Goal: Find specific page/section: Find specific page/section

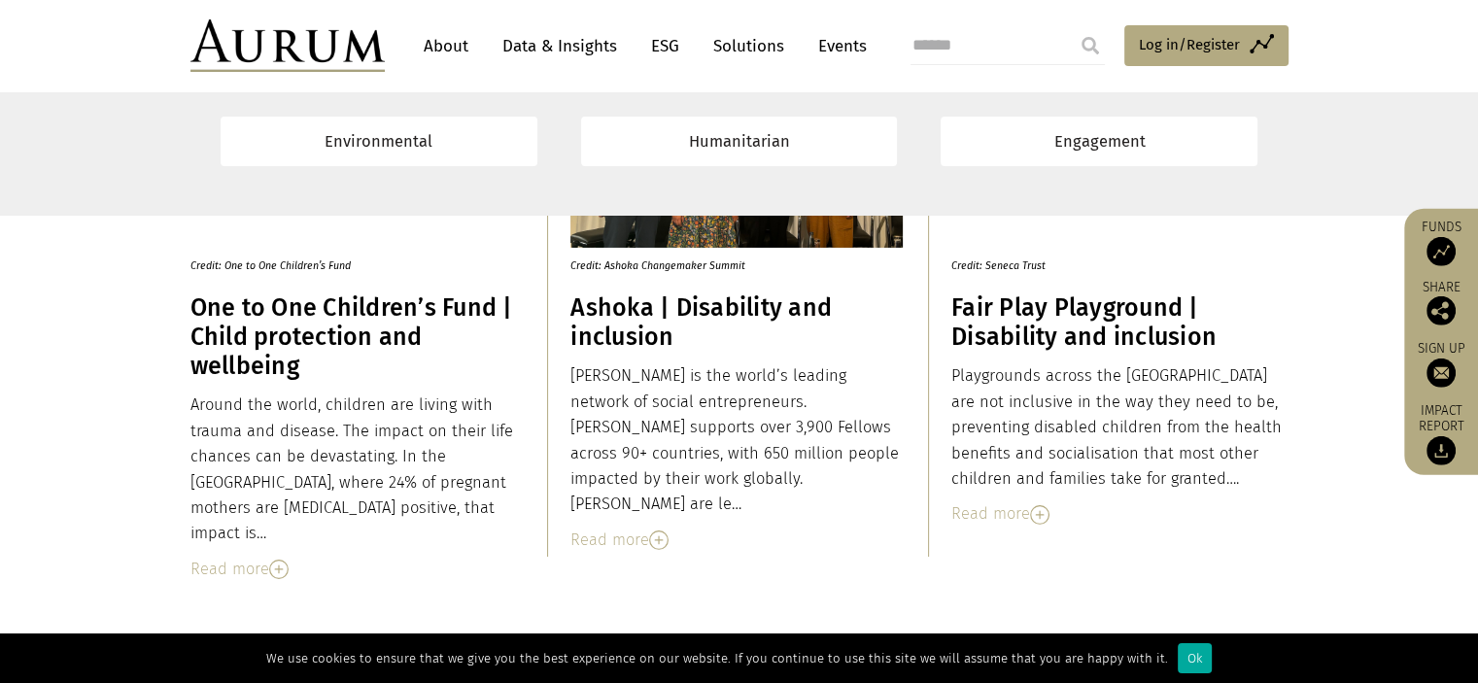
scroll to position [6792, 0]
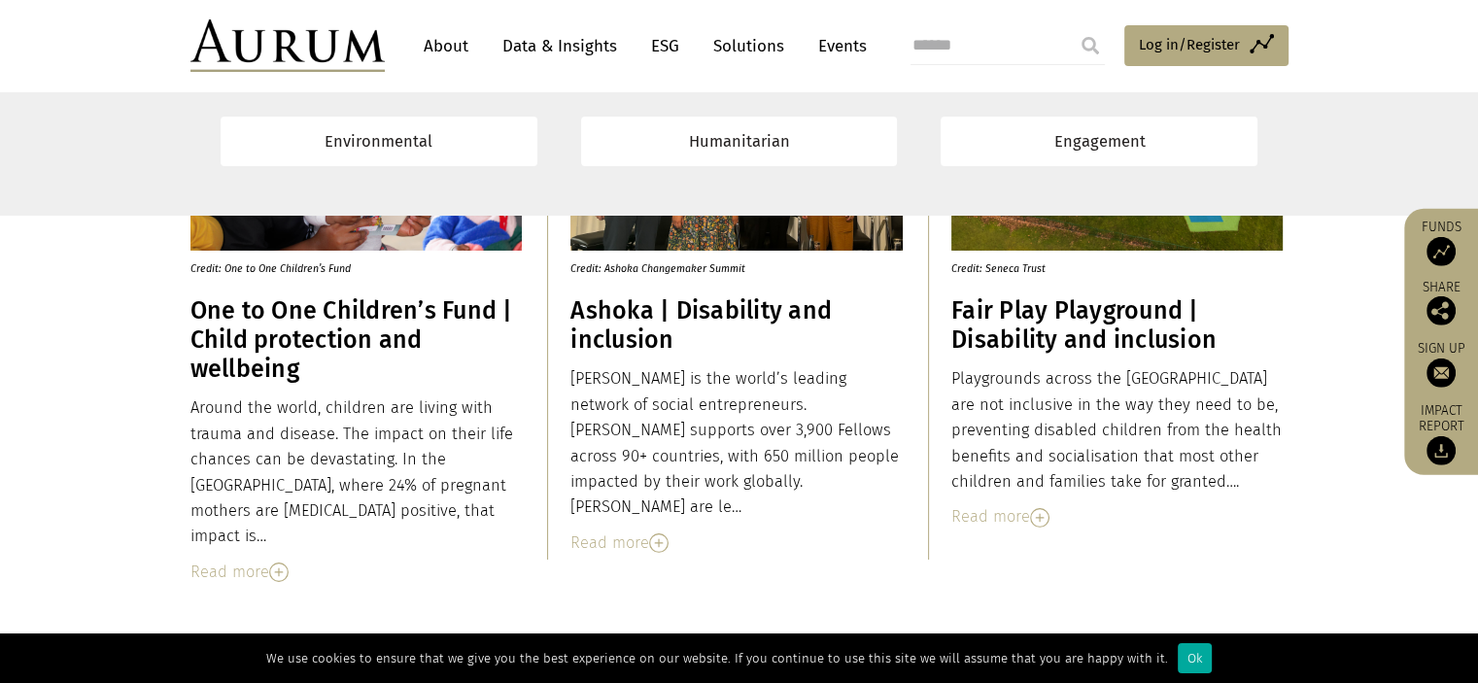
click at [436, 51] on link "About" at bounding box center [446, 46] width 64 height 36
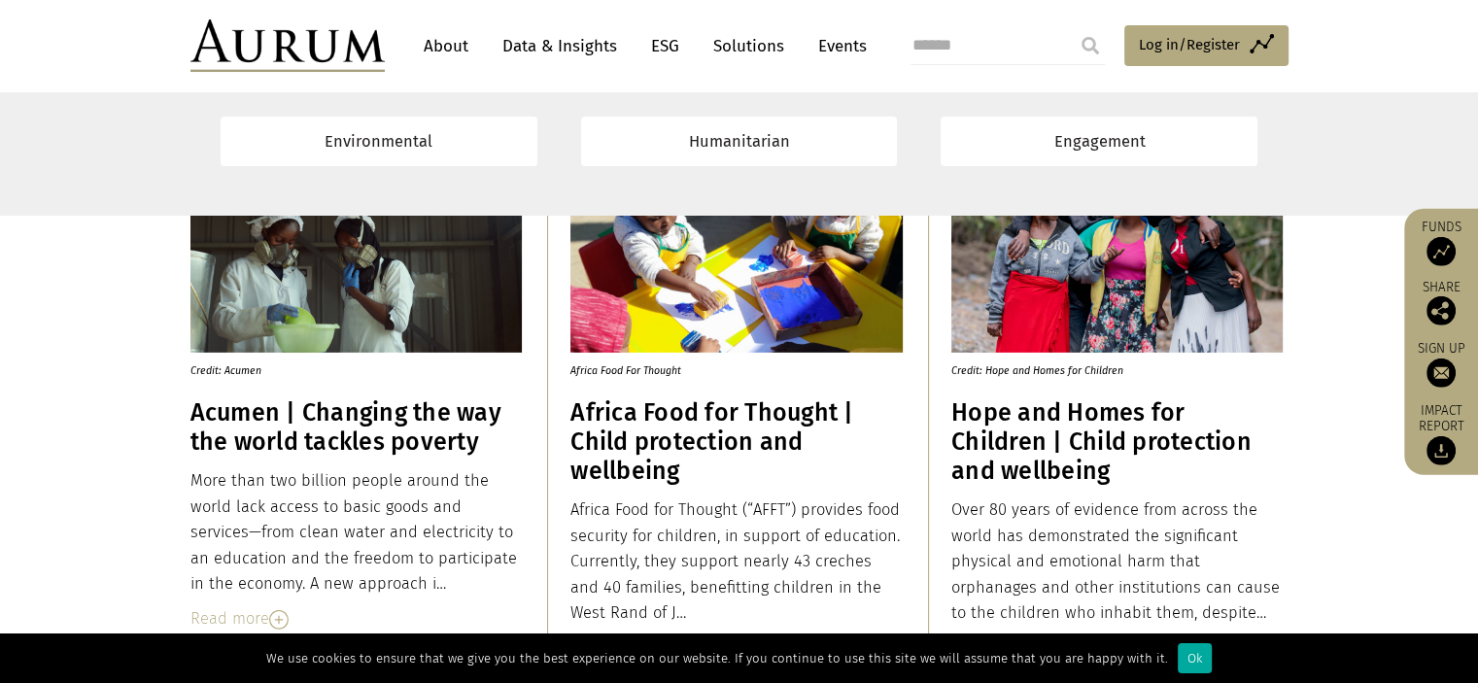
scroll to position [6088, 0]
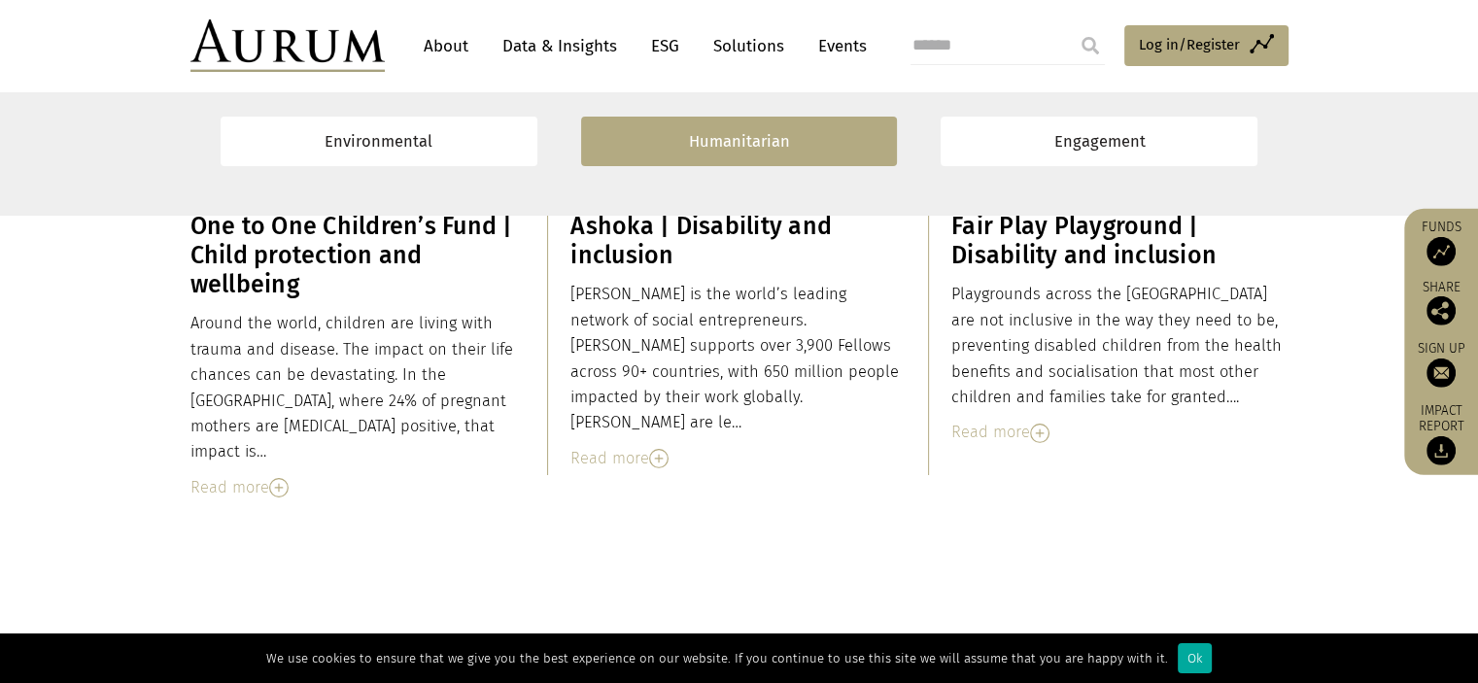
click at [732, 132] on link "Humanitarian" at bounding box center [739, 142] width 317 height 50
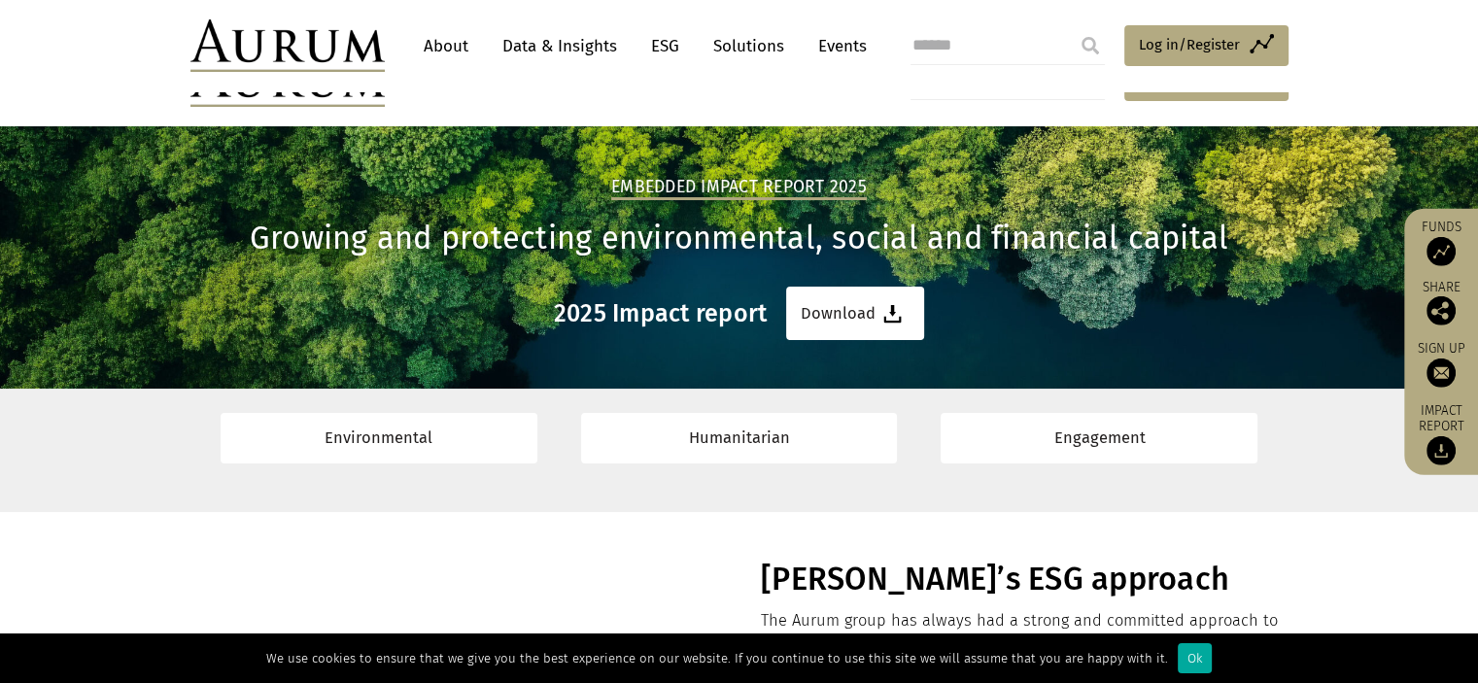
scroll to position [58, 0]
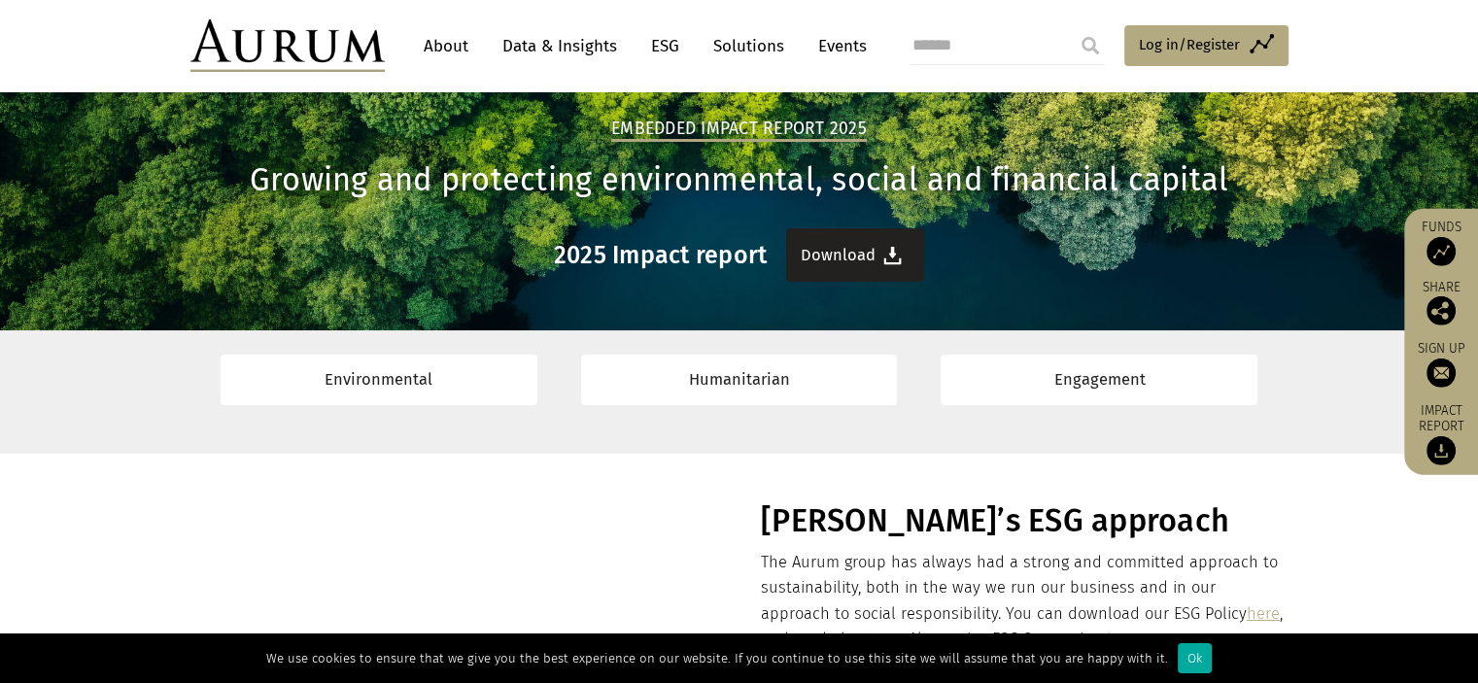
click at [829, 272] on link "Download" at bounding box center [855, 254] width 138 height 53
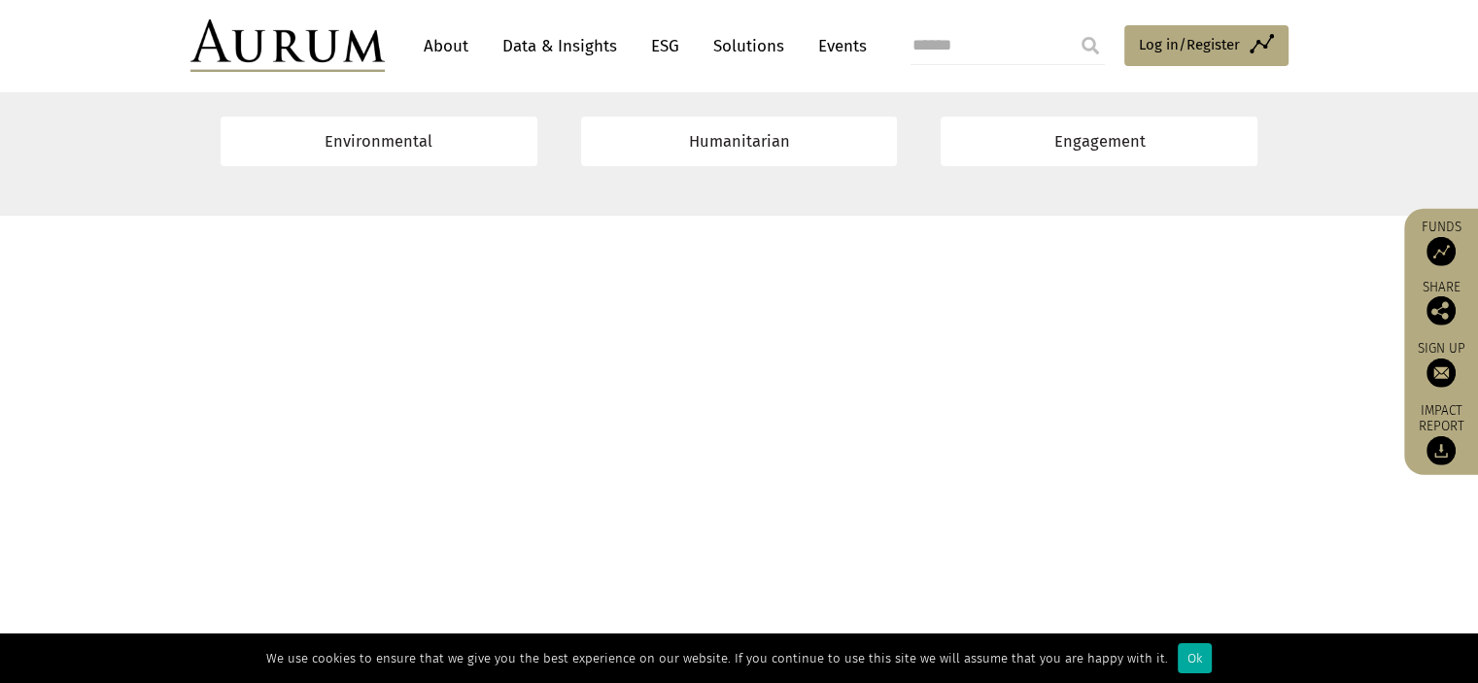
scroll to position [13992, 0]
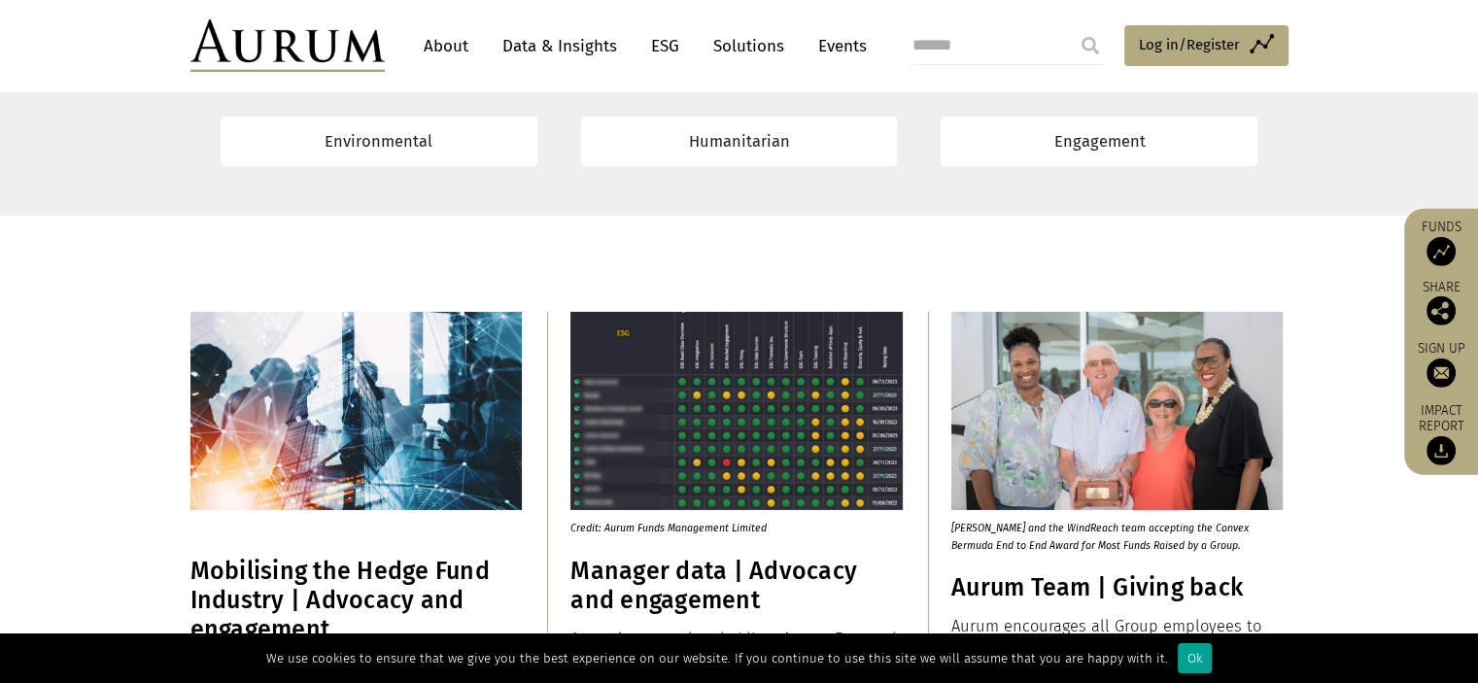
click at [1177, 649] on div "Ok" at bounding box center [1194, 658] width 34 height 30
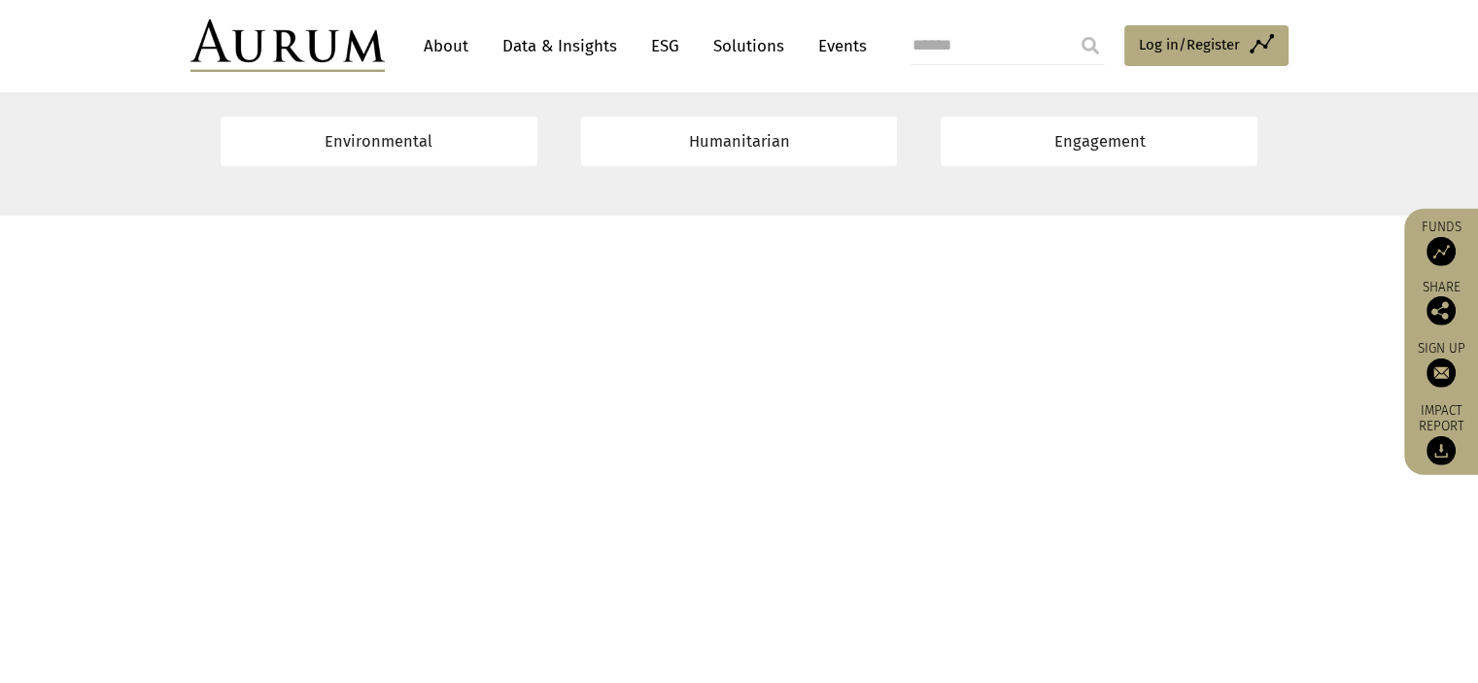
scroll to position [15614, 0]
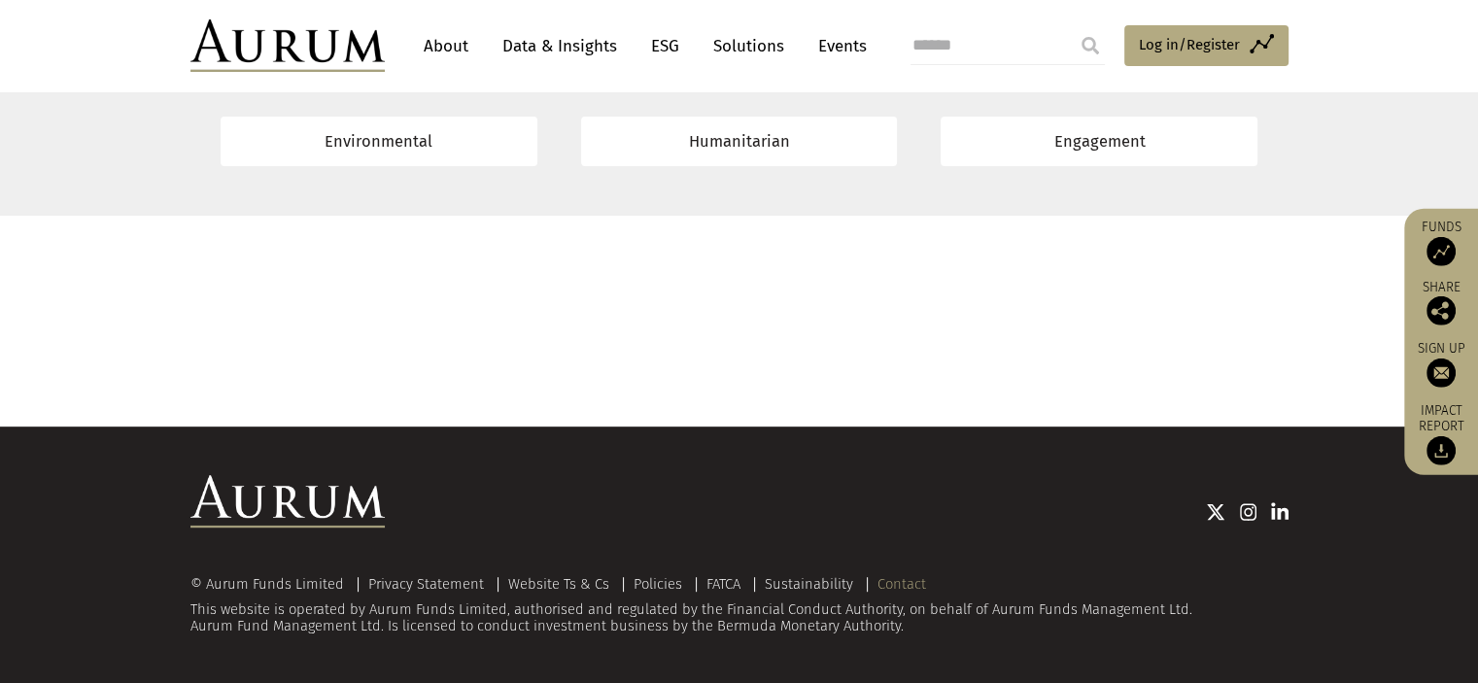
click at [890, 578] on link "Contact" at bounding box center [901, 583] width 49 height 17
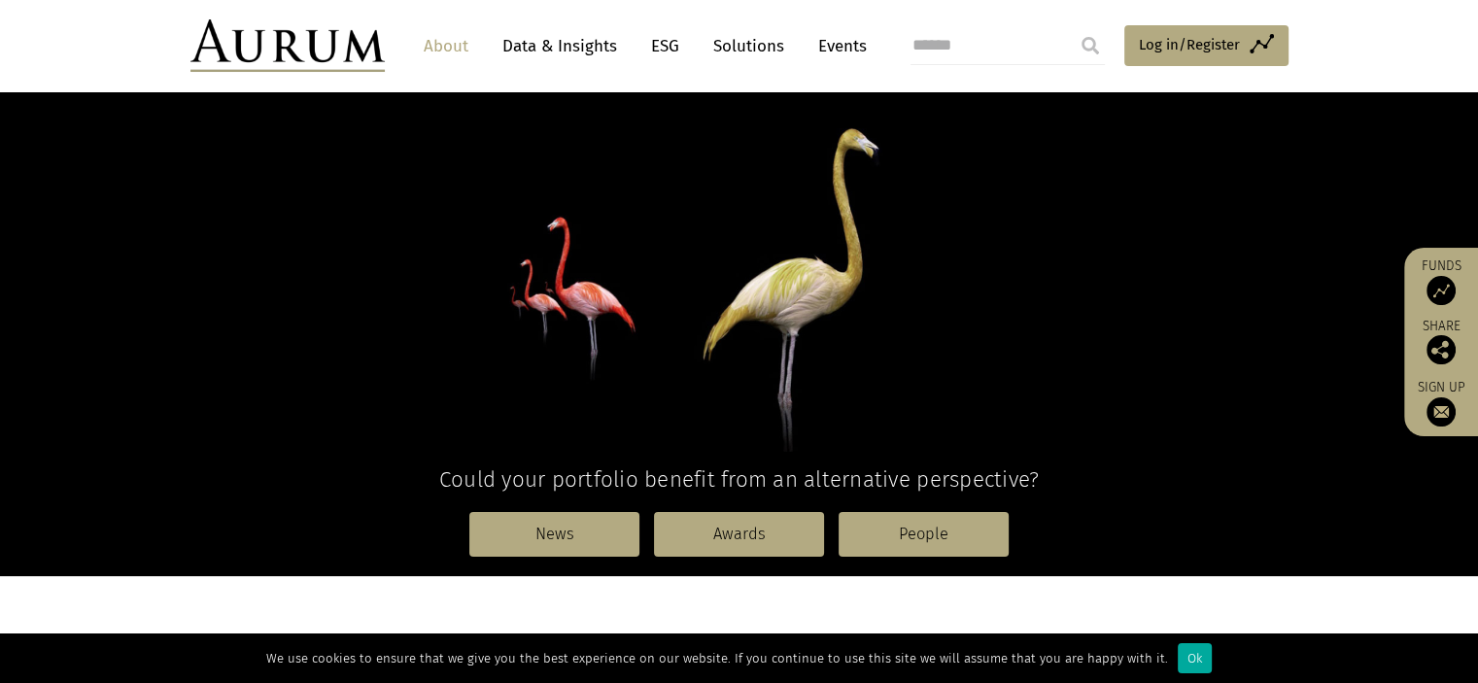
scroll to position [181, 0]
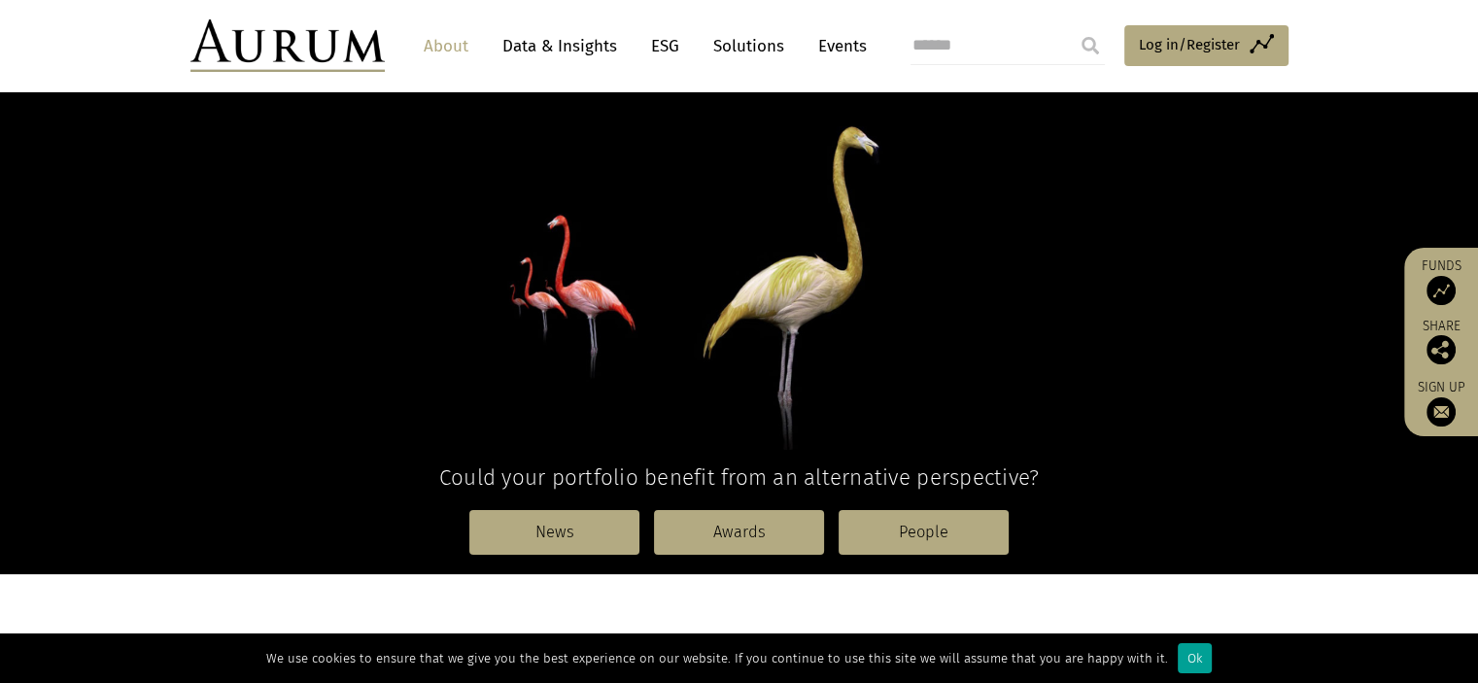
click at [1182, 654] on div "Ok" at bounding box center [1194, 658] width 34 height 30
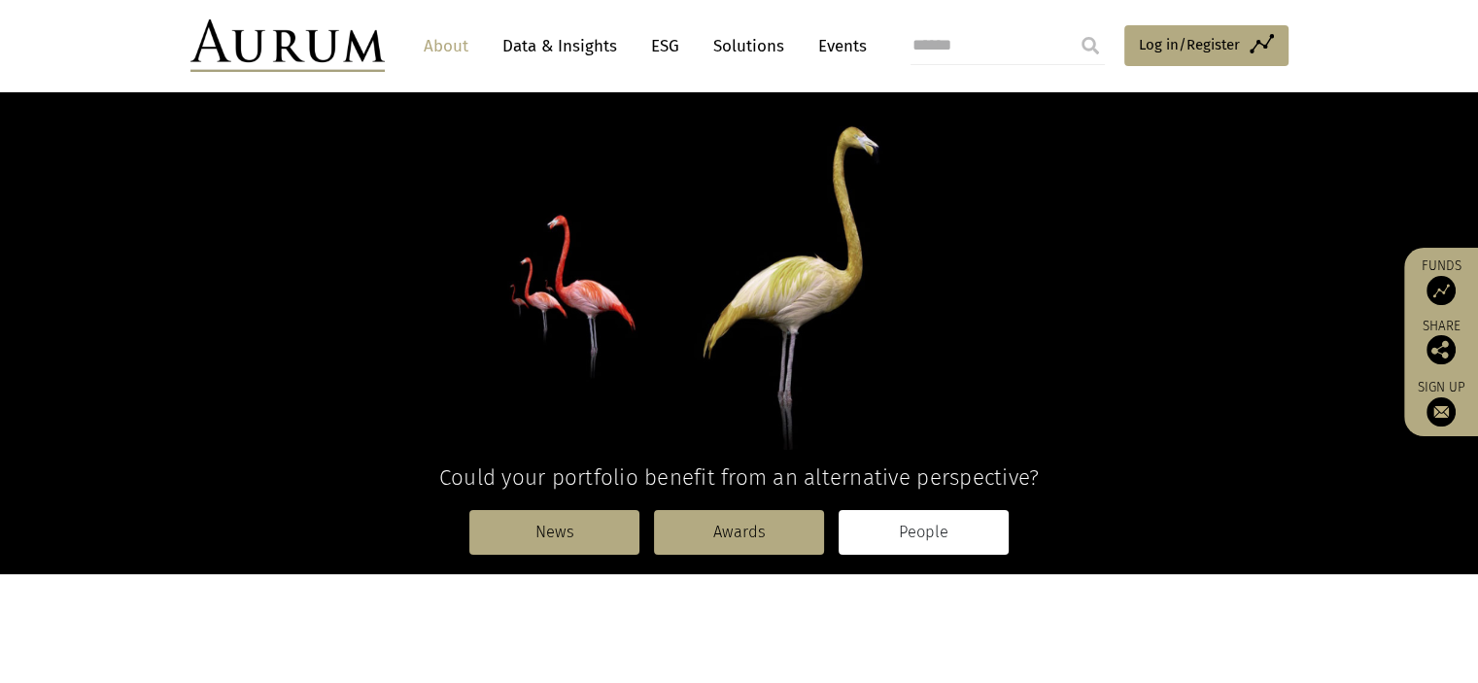
click at [914, 545] on link "People" at bounding box center [923, 532] width 170 height 45
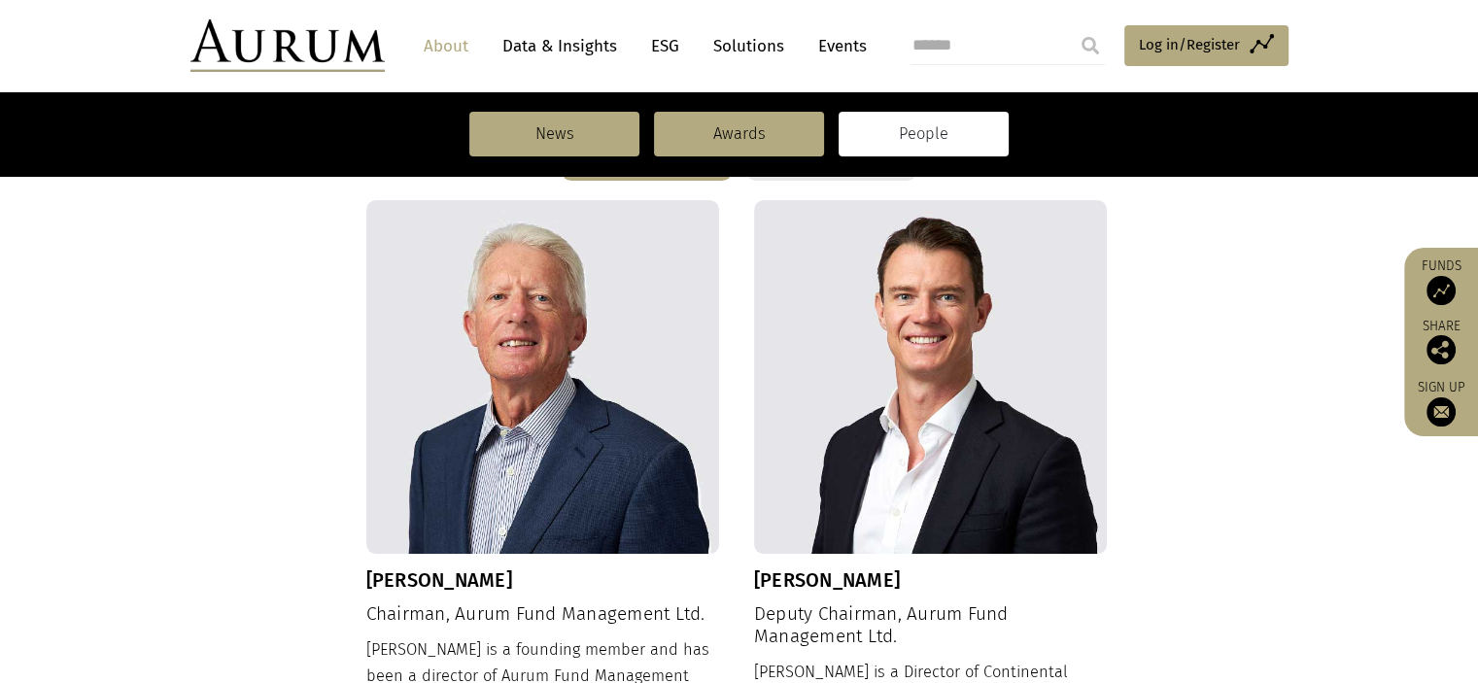
scroll to position [598, 0]
